Goal: Task Accomplishment & Management: Manage account settings

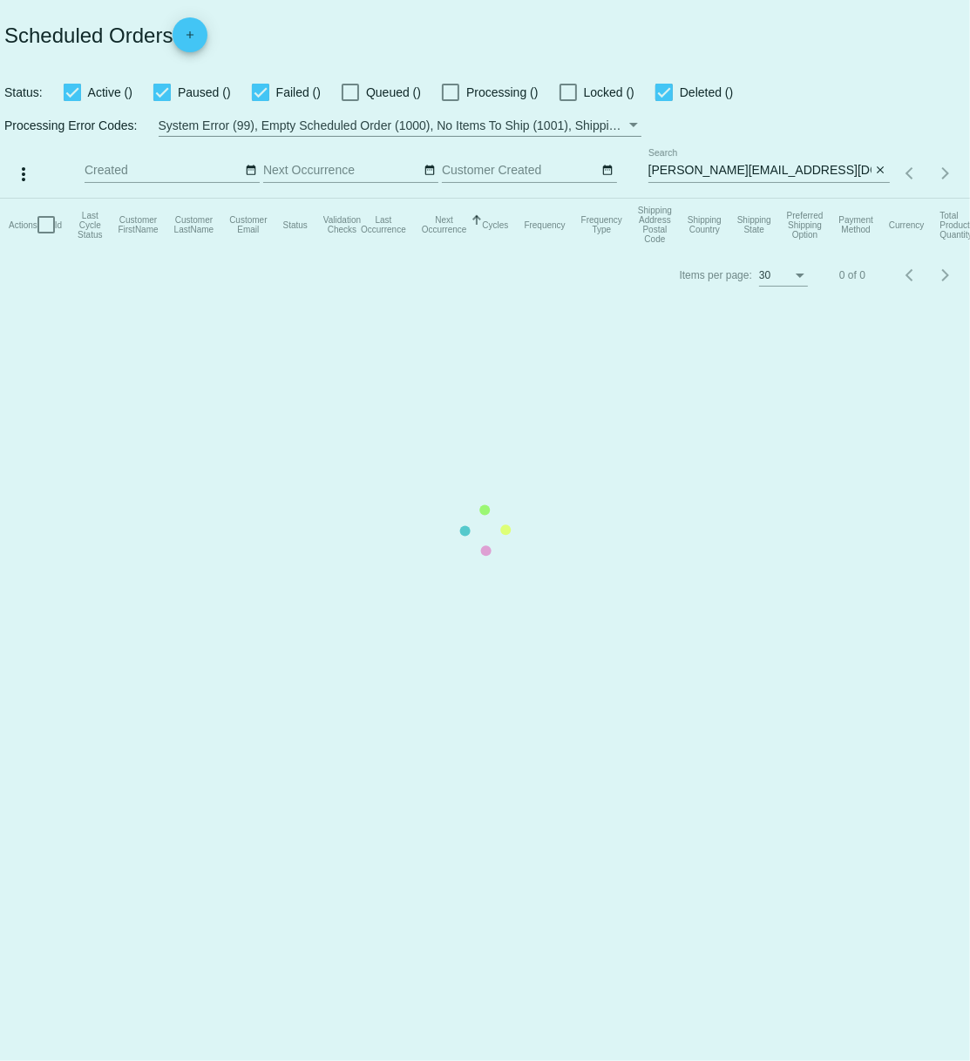
click at [645, 199] on mat-table "Actions Id Last Cycle Status Customer FirstName Customer LastName Customer Emai…" at bounding box center [485, 225] width 970 height 52
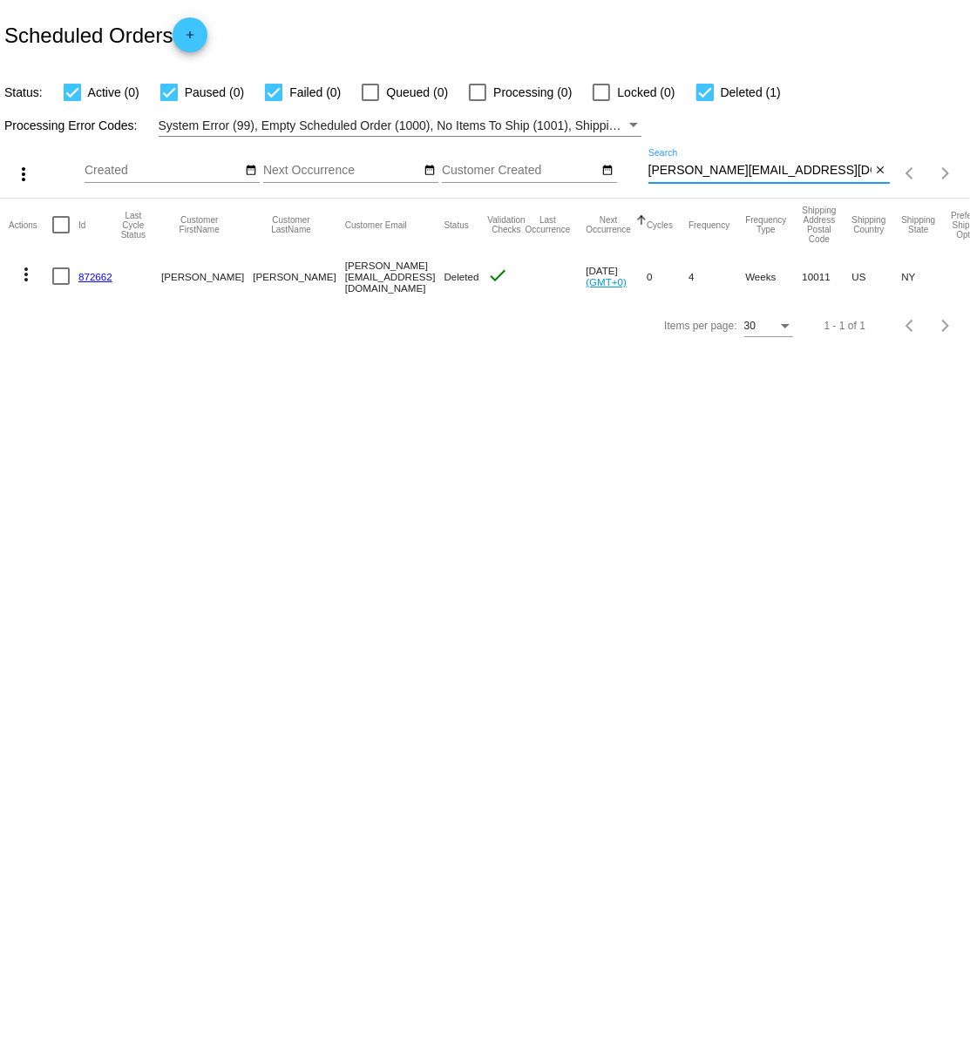
drag, startPoint x: 649, startPoint y: 174, endPoint x: 758, endPoint y: 172, distance: 109.0
click at [759, 172] on input "[PERSON_NAME][EMAIL_ADDRESS][DOMAIN_NAME]" at bounding box center [759, 171] width 223 height 14
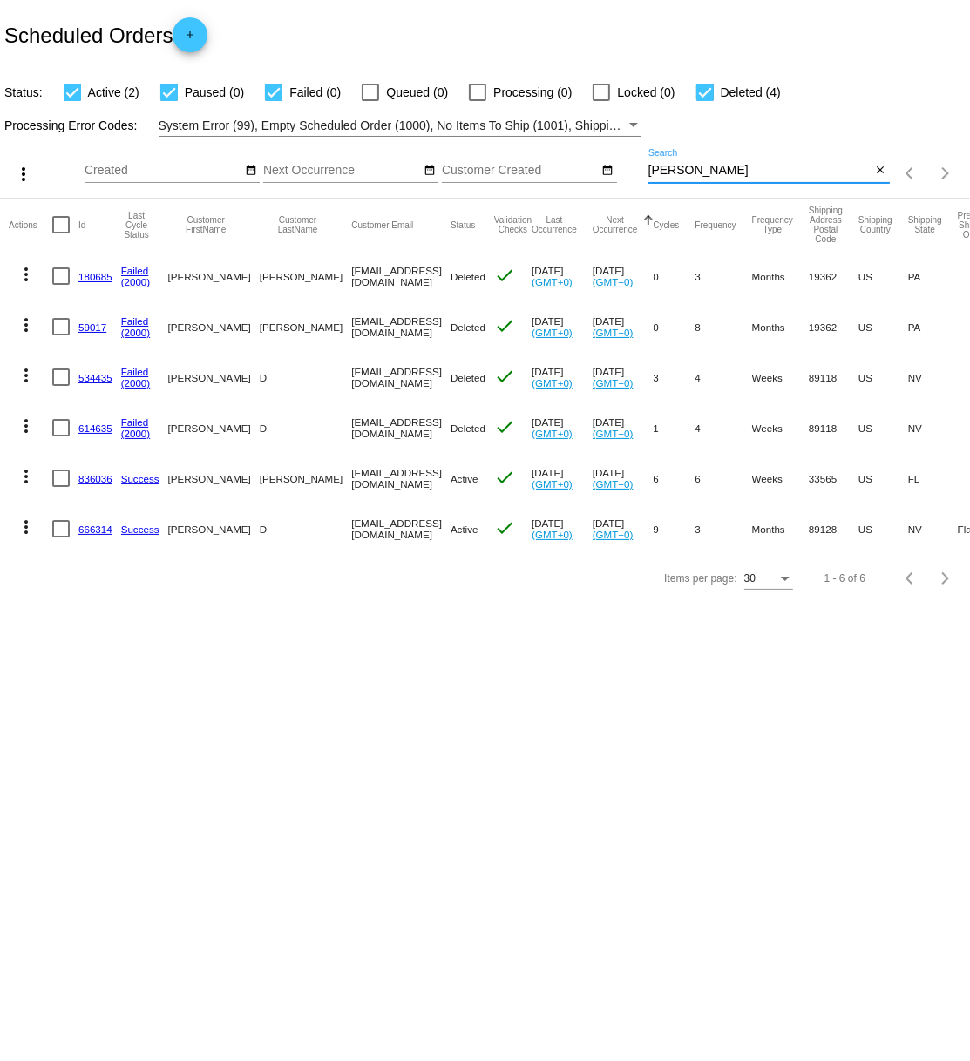
type input "[PERSON_NAME]"
click at [95, 478] on link "836036" at bounding box center [95, 478] width 34 height 11
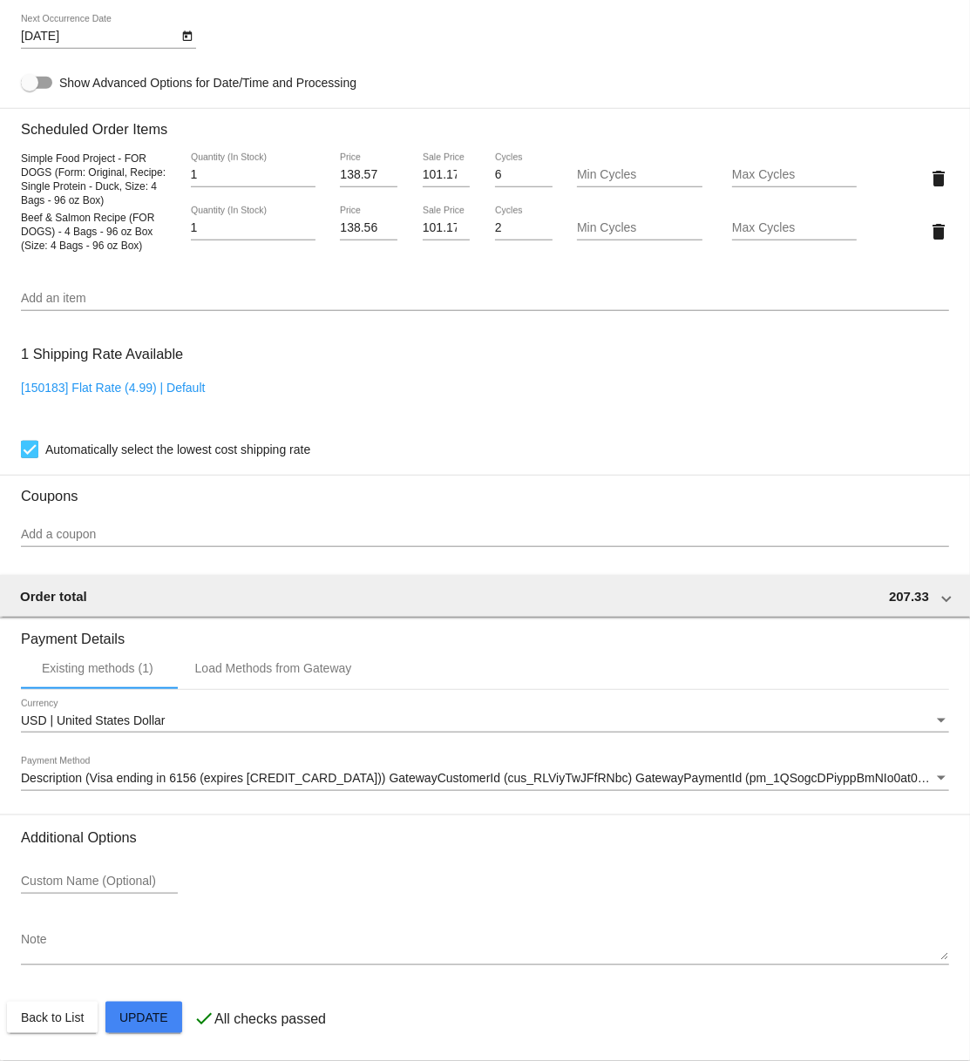
scroll to position [1142, 0]
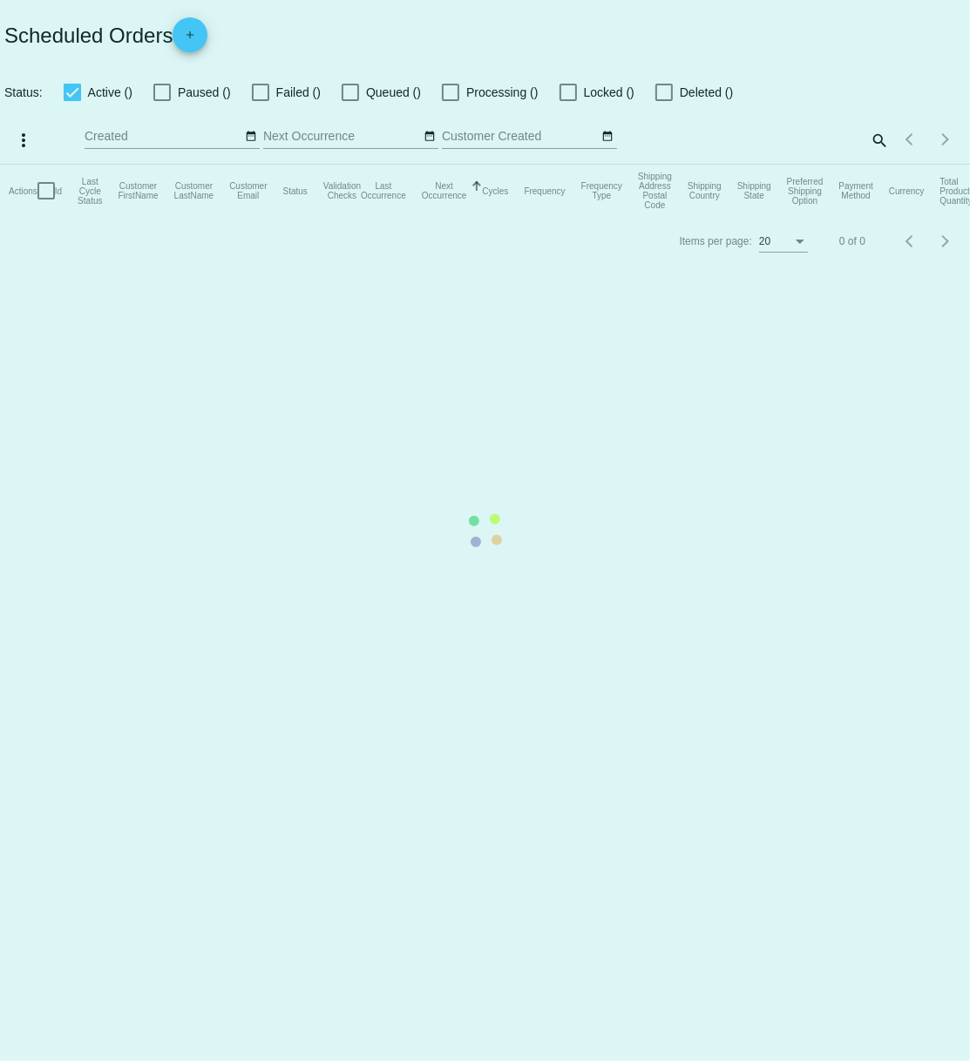
checkbox input "true"
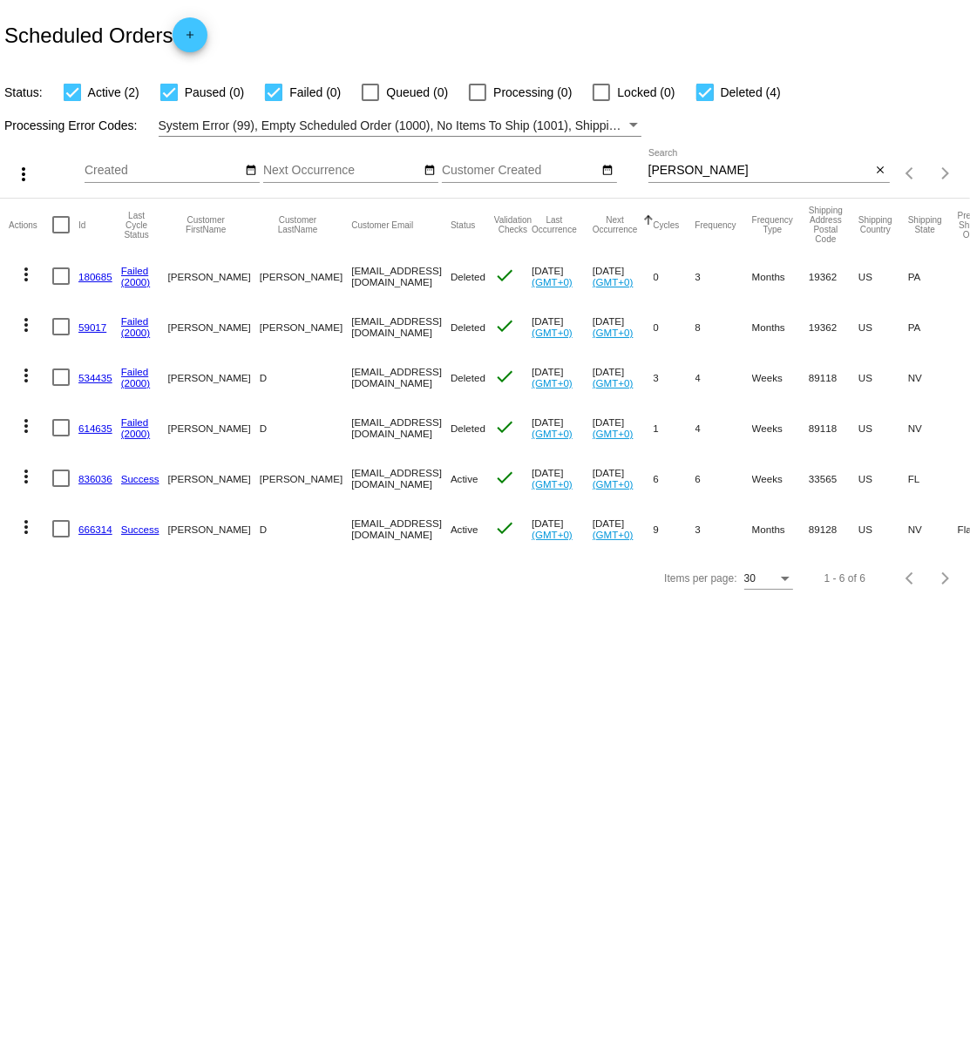
drag, startPoint x: 285, startPoint y: 478, endPoint x: 448, endPoint y: 479, distance: 163.0
click at [440, 478] on mat-cell "[EMAIL_ADDRESS][DOMAIN_NAME]" at bounding box center [400, 478] width 99 height 51
copy mat-cell "[EMAIL_ADDRESS][DOMAIN_NAME]"
